Goal: Information Seeking & Learning: Learn about a topic

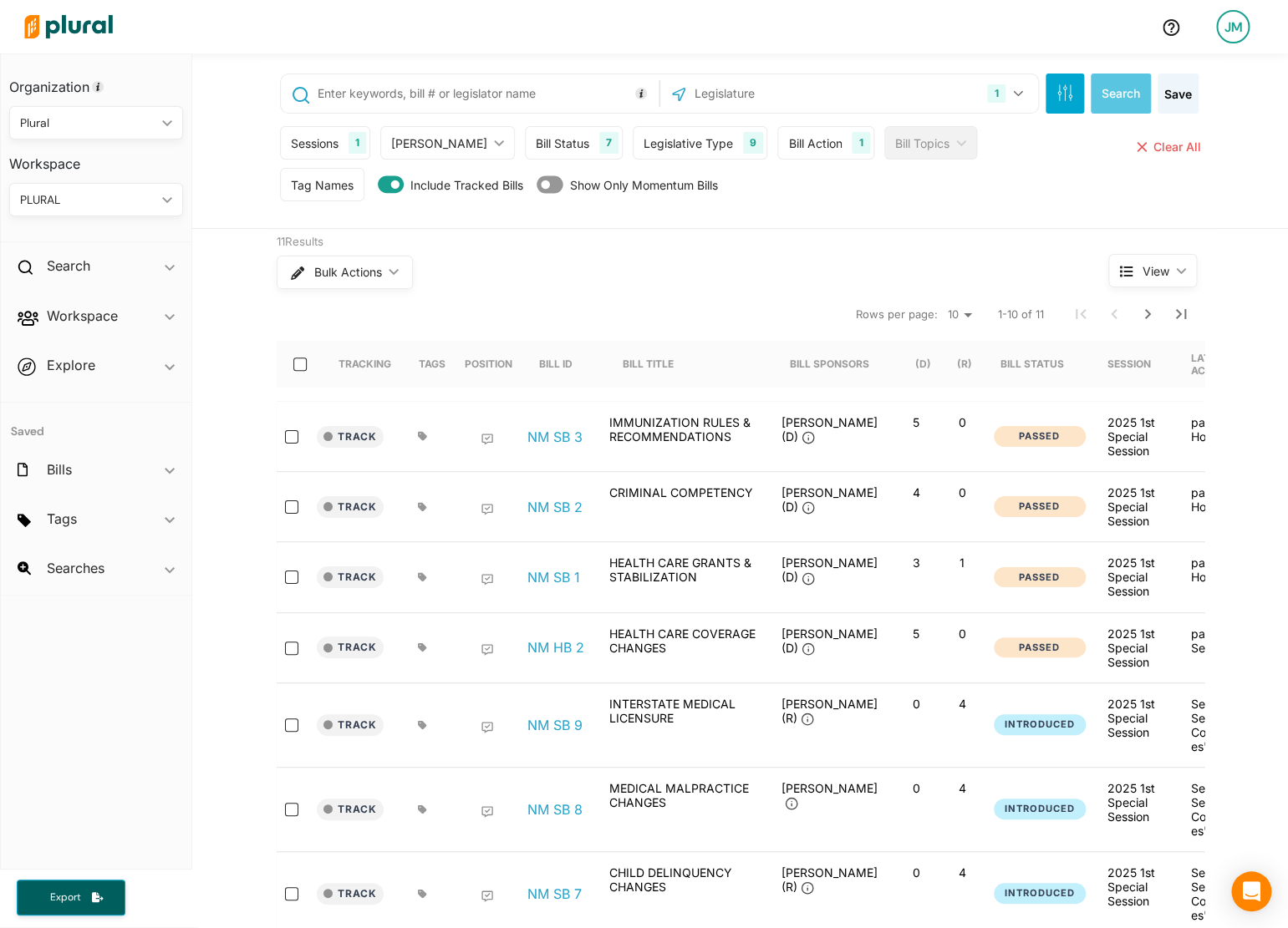
scroll to position [350, 0]
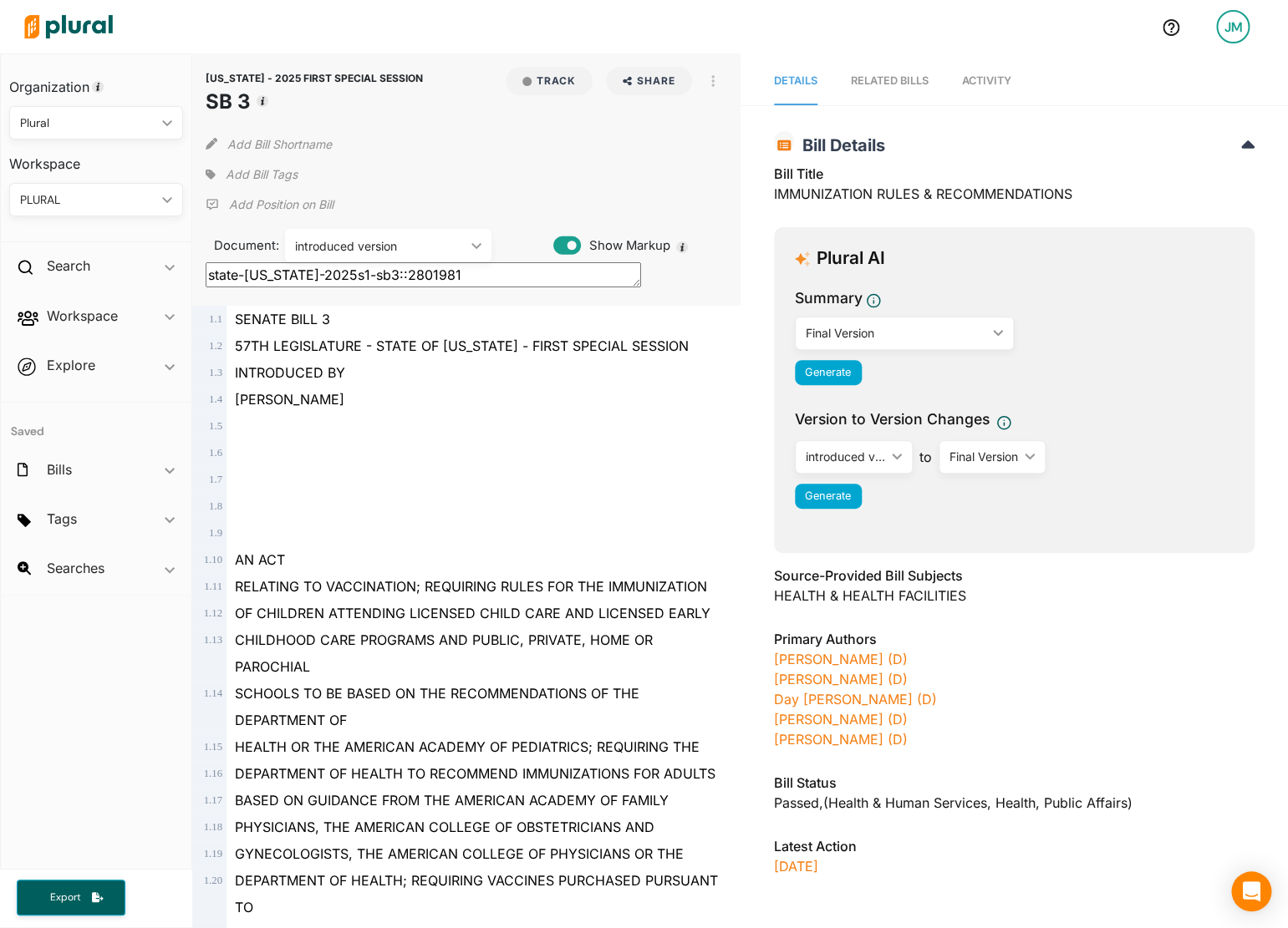
click at [379, 233] on div "introduced version ic_keyboard_arrow_down" at bounding box center [388, 245] width 206 height 33
click at [438, 214] on div "NEW MEXICO - 2025 FIRST SPECIAL SESSION SB 3 Track Share Email LinkedIn X Faceb…" at bounding box center [467, 179] width 548 height 253
